Goal: Information Seeking & Learning: Learn about a topic

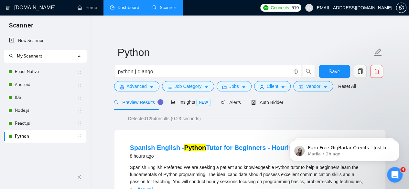
click at [126, 8] on link "Dashboard" at bounding box center [124, 7] width 29 height 5
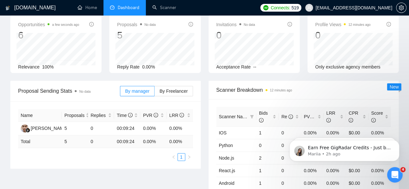
scroll to position [42, 0]
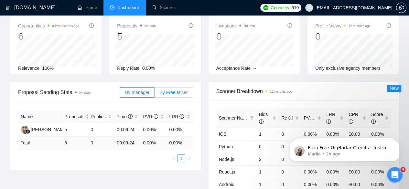
click at [180, 90] on span "By Freelancer" at bounding box center [173, 92] width 28 height 5
click at [154, 94] on input "By Freelancer" at bounding box center [154, 94] width 0 height 0
click at [138, 90] on span "By manager" at bounding box center [137, 92] width 24 height 5
click at [120, 94] on input "By manager" at bounding box center [120, 94] width 0 height 0
click at [179, 87] on label "By Freelancer" at bounding box center [173, 92] width 38 height 10
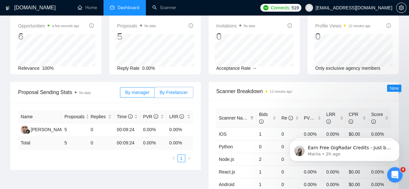
click at [154, 94] on input "By Freelancer" at bounding box center [154, 94] width 0 height 0
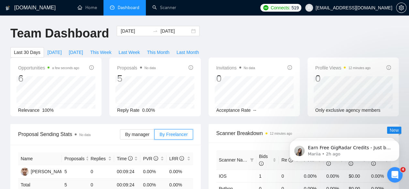
scroll to position [7, 0]
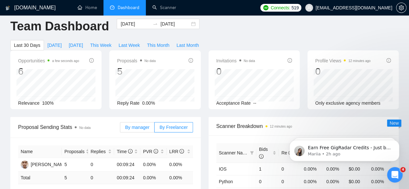
click at [143, 125] on span "By manager" at bounding box center [137, 127] width 24 height 5
click at [120, 129] on input "By manager" at bounding box center [120, 129] width 0 height 0
click at [179, 117] on div "By manager By Freelancer" at bounding box center [156, 127] width 73 height 21
click at [140, 125] on span "By manager" at bounding box center [137, 127] width 24 height 5
click at [120, 129] on input "By manager" at bounding box center [120, 129] width 0 height 0
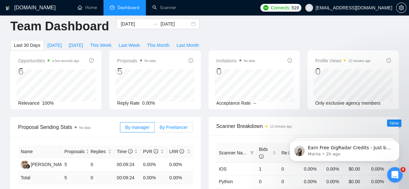
click at [173, 125] on span "By Freelancer" at bounding box center [173, 127] width 28 height 5
click at [154, 129] on input "By Freelancer" at bounding box center [154, 129] width 0 height 0
click at [149, 125] on span "By manager" at bounding box center [137, 127] width 24 height 5
click at [120, 129] on input "By manager" at bounding box center [120, 129] width 0 height 0
click at [164, 125] on span "By Freelancer" at bounding box center [173, 127] width 28 height 5
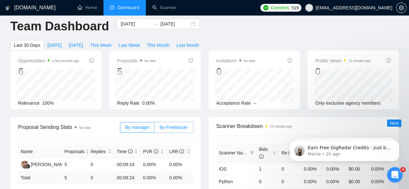
click at [154, 129] on input "By Freelancer" at bounding box center [154, 129] width 0 height 0
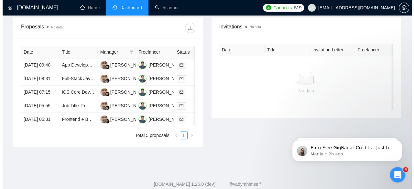
scroll to position [246, 0]
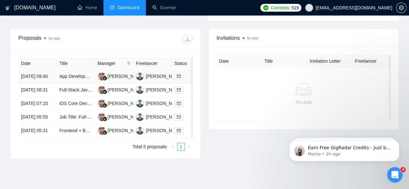
click at [75, 70] on td "App Development for Personal Story Cataloguing" at bounding box center [76, 77] width 38 height 14
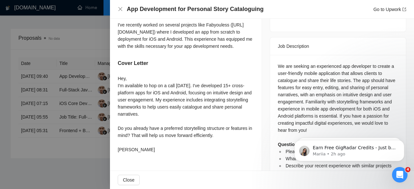
scroll to position [258, 0]
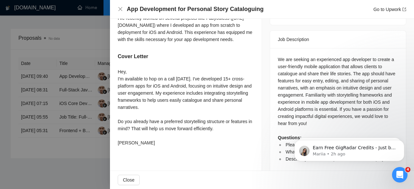
click at [65, 182] on div at bounding box center [207, 94] width 414 height 189
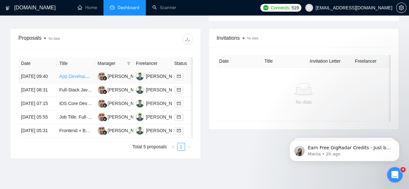
click at [74, 74] on link "App Development for Personal Story Cataloguing" at bounding box center [108, 76] width 99 height 5
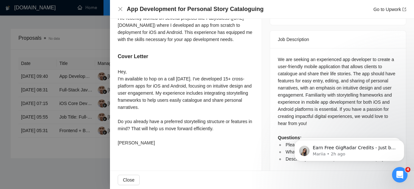
click at [66, 31] on div at bounding box center [207, 94] width 414 height 189
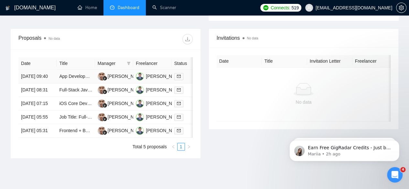
click at [78, 70] on td "App Development for Personal Story Cataloguing" at bounding box center [76, 77] width 38 height 14
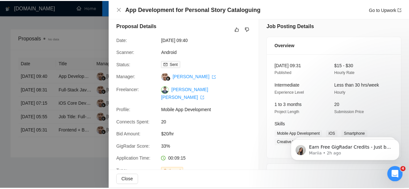
scroll to position [0, 0]
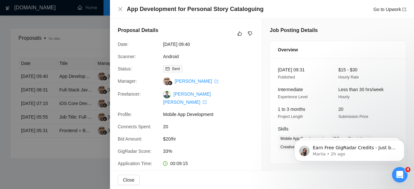
click at [63, 35] on div at bounding box center [207, 94] width 414 height 189
